Goal: Find specific page/section: Find specific page/section

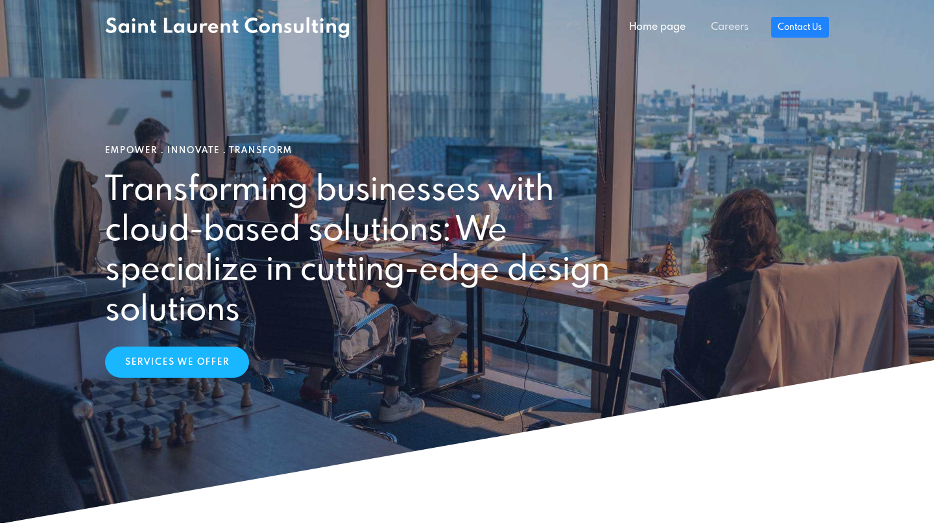
click at [732, 23] on link "Careers" at bounding box center [729, 27] width 62 height 26
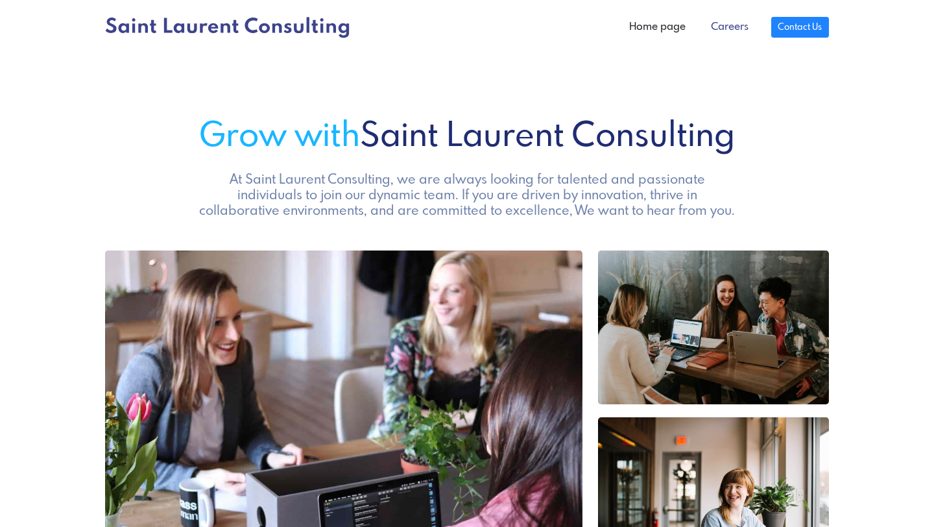
click at [730, 27] on link "Careers" at bounding box center [729, 27] width 62 height 26
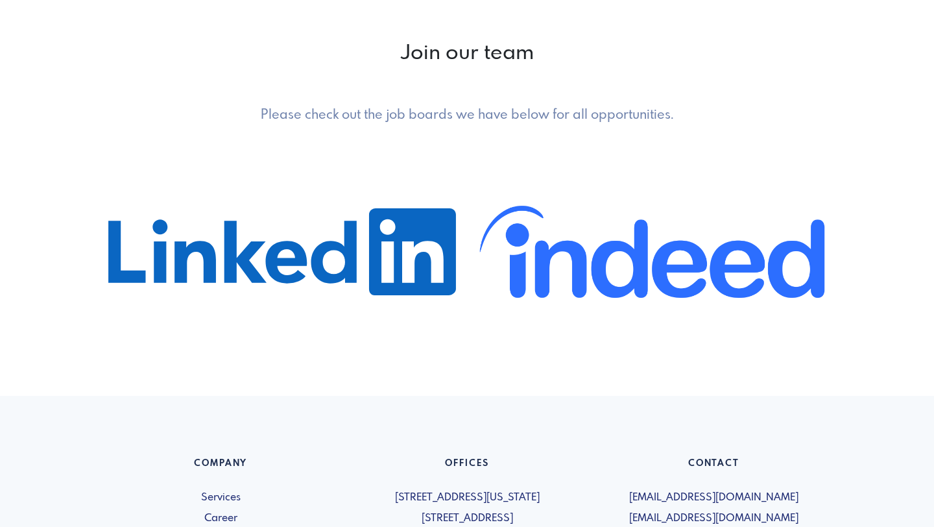
scroll to position [613, 0]
